Goal: Task Accomplishment & Management: Manage account settings

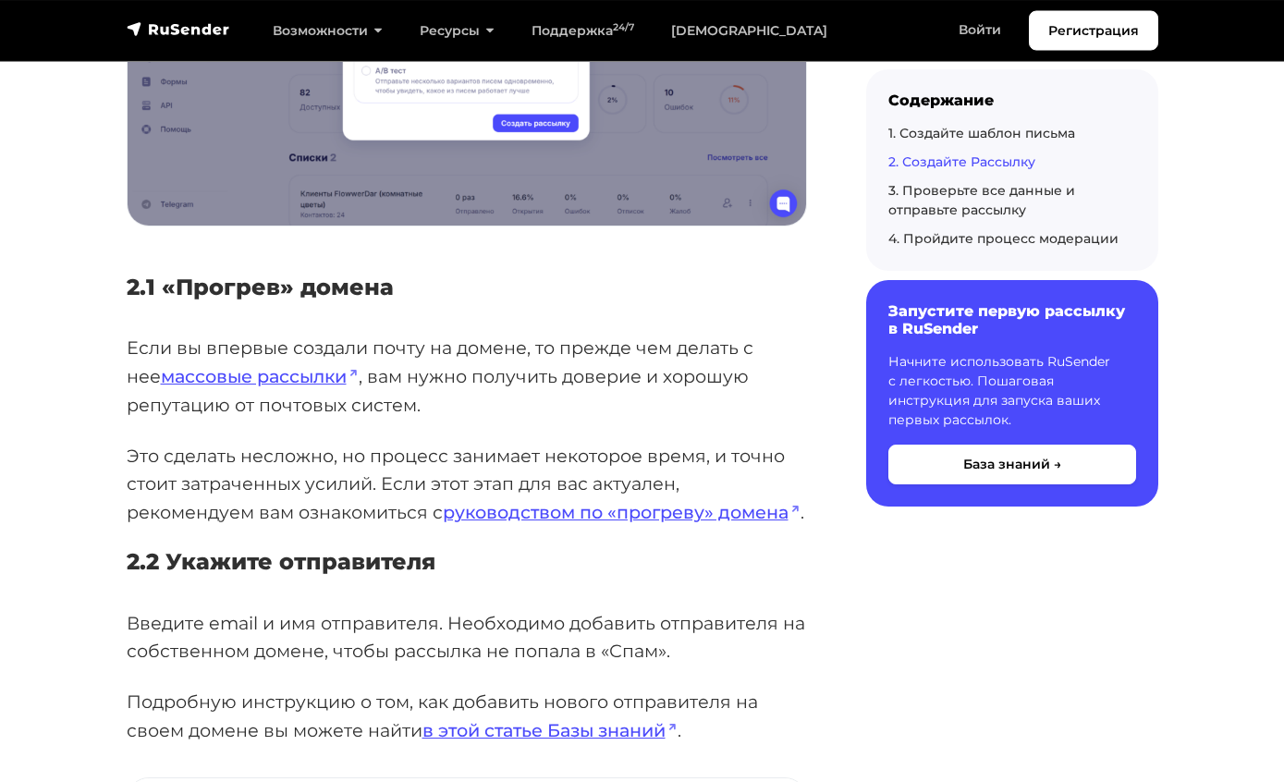
scroll to position [2666, 0]
click at [717, 501] on link "руководством по «прогреву» домена" at bounding box center [622, 512] width 358 height 22
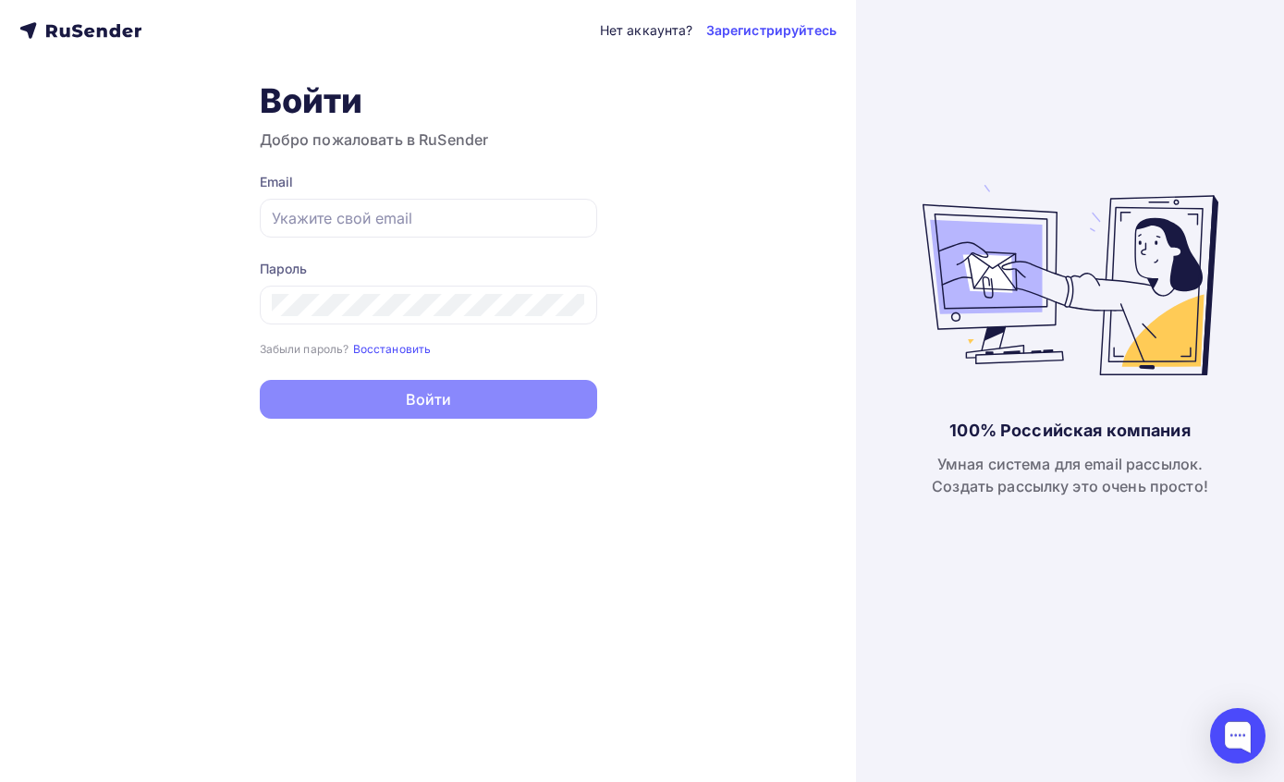
click at [289, 213] on input "text" at bounding box center [428, 218] width 313 height 22
type input "[EMAIL_ADDRESS][DOMAIN_NAME]"
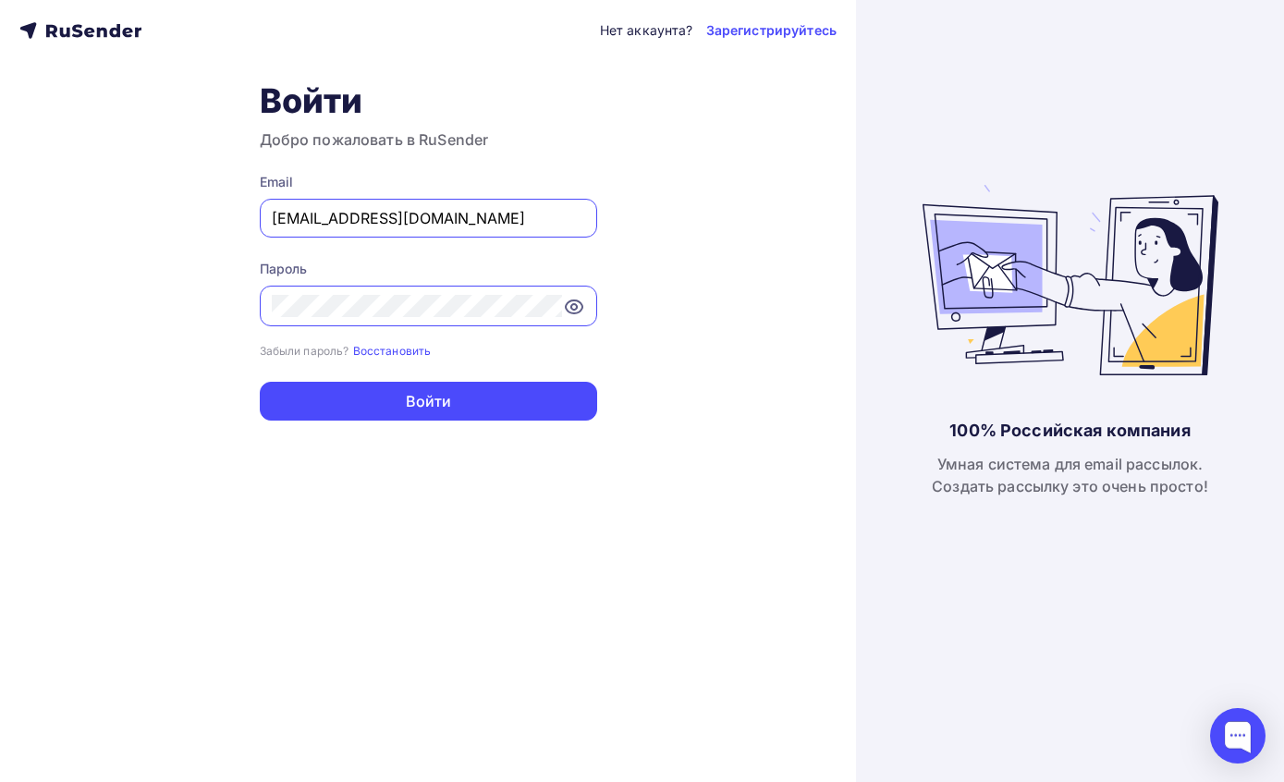
click at [372, 399] on button "Войти" at bounding box center [428, 401] width 337 height 39
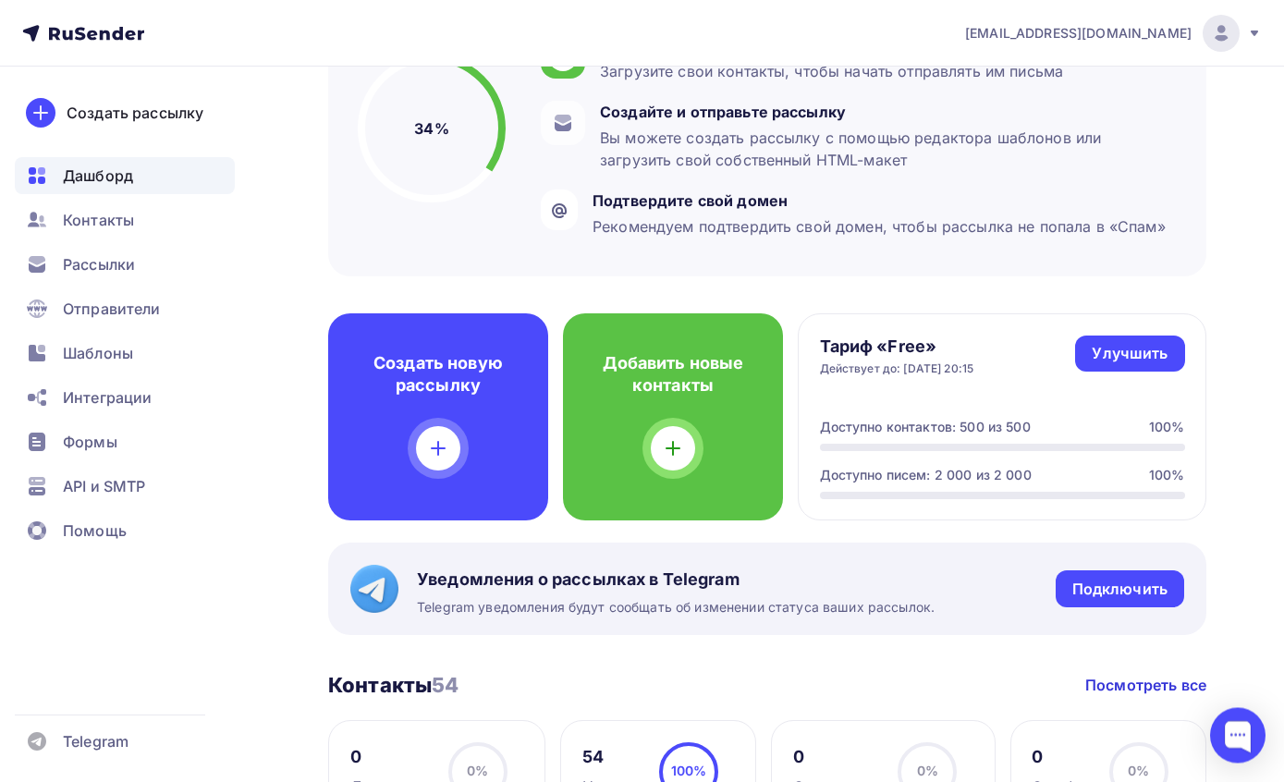
scroll to position [239, 0]
click at [101, 301] on span "Отправители" at bounding box center [112, 309] width 98 height 22
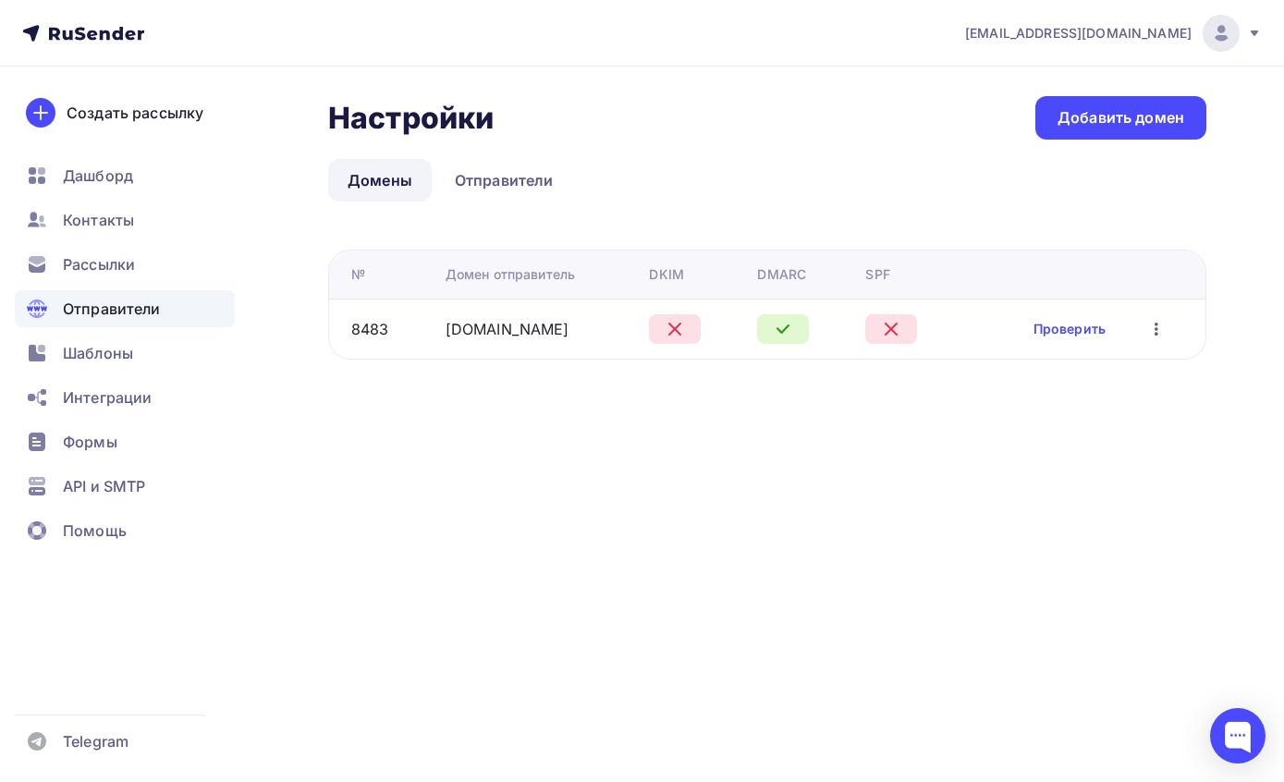
click at [1071, 312] on td "Проверить Редактировать Удалить" at bounding box center [1086, 329] width 239 height 60
click at [1072, 326] on link "Проверить" at bounding box center [1070, 329] width 72 height 18
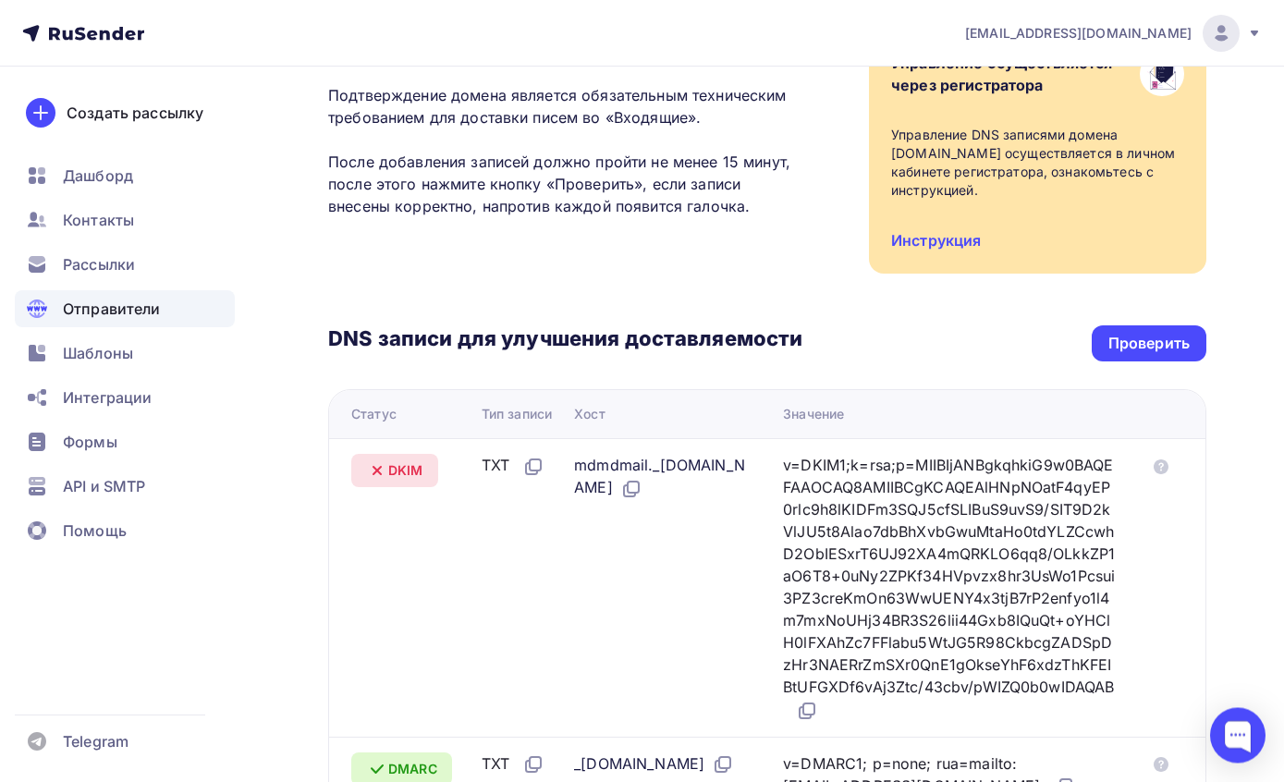
scroll to position [181, 0]
click at [1150, 333] on div "Проверить" at bounding box center [1148, 343] width 81 height 21
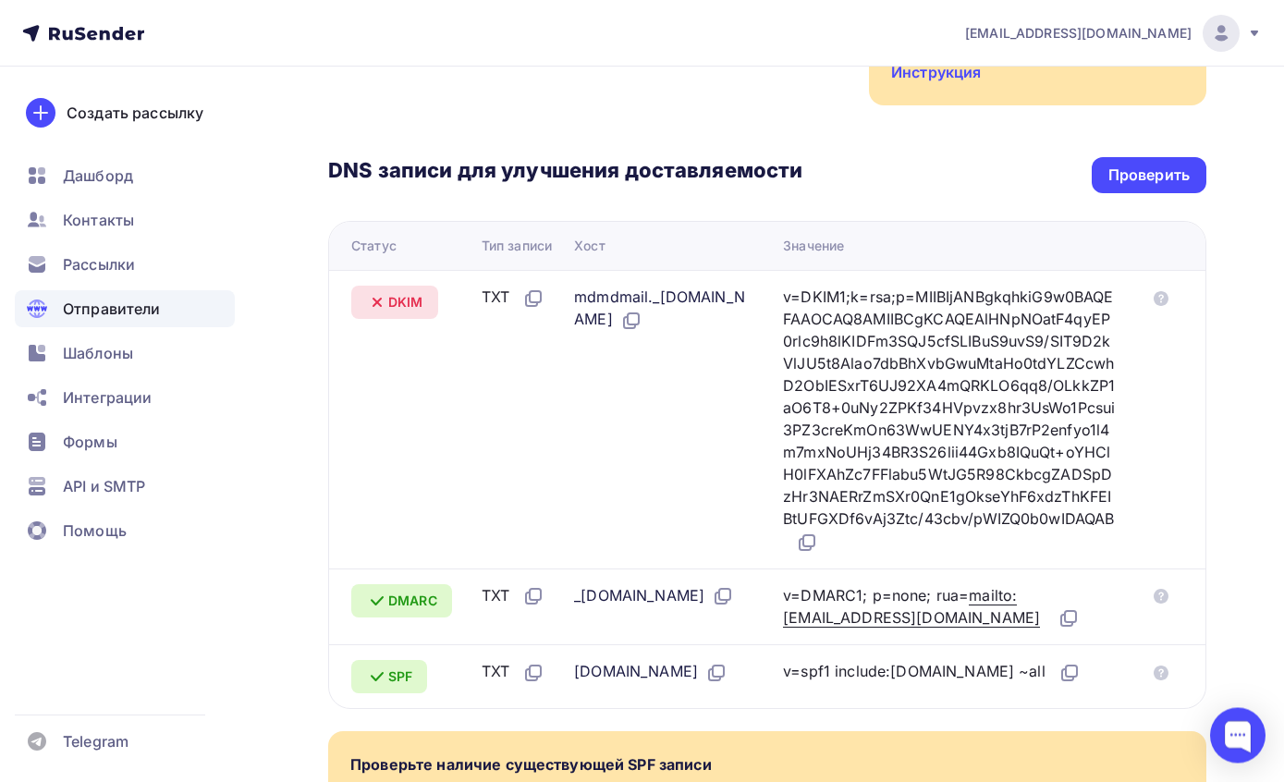
scroll to position [349, 0]
click at [642, 310] on icon at bounding box center [631, 321] width 22 height 22
click at [818, 532] on icon at bounding box center [807, 543] width 22 height 22
click at [1149, 165] on div "Проверить" at bounding box center [1148, 175] width 81 height 21
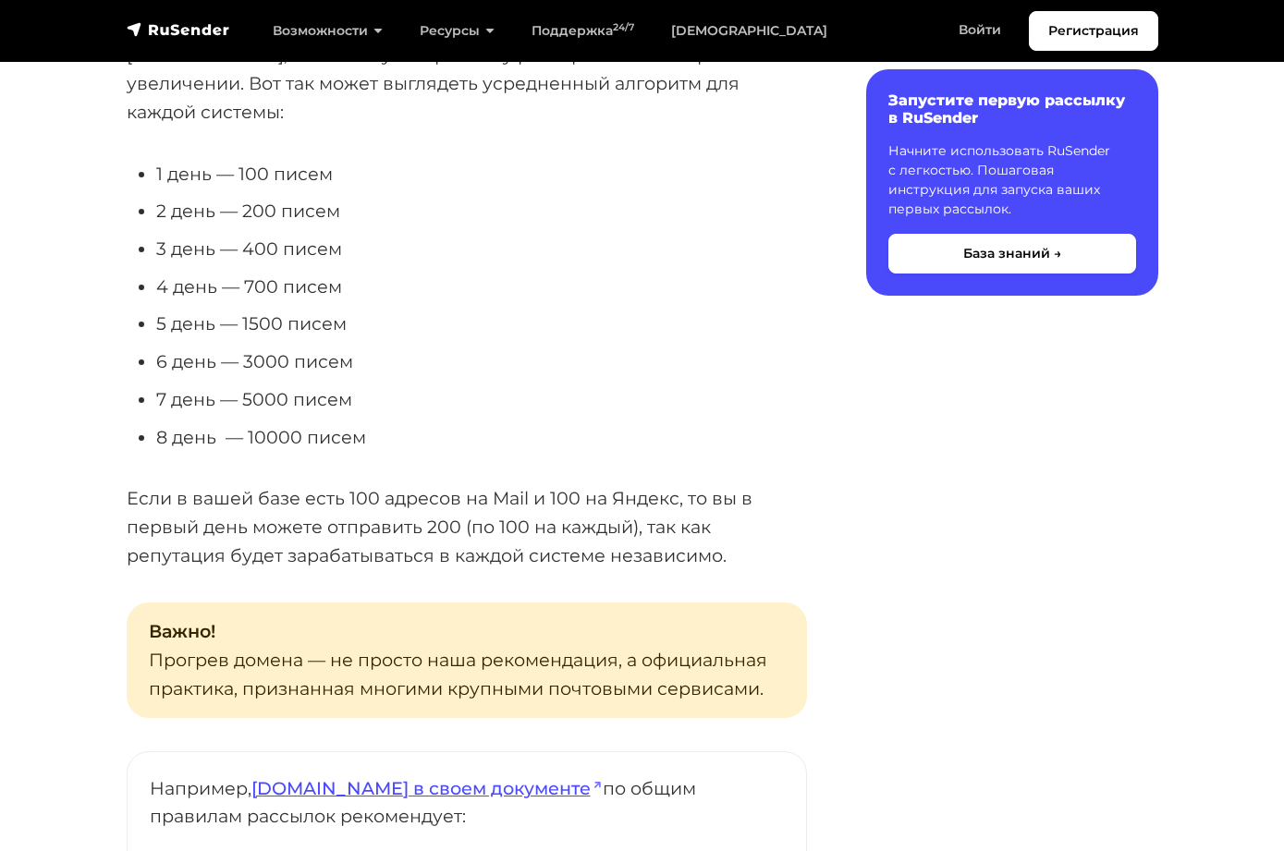
scroll to position [699, 0]
